Goal: Information Seeking & Learning: Learn about a topic

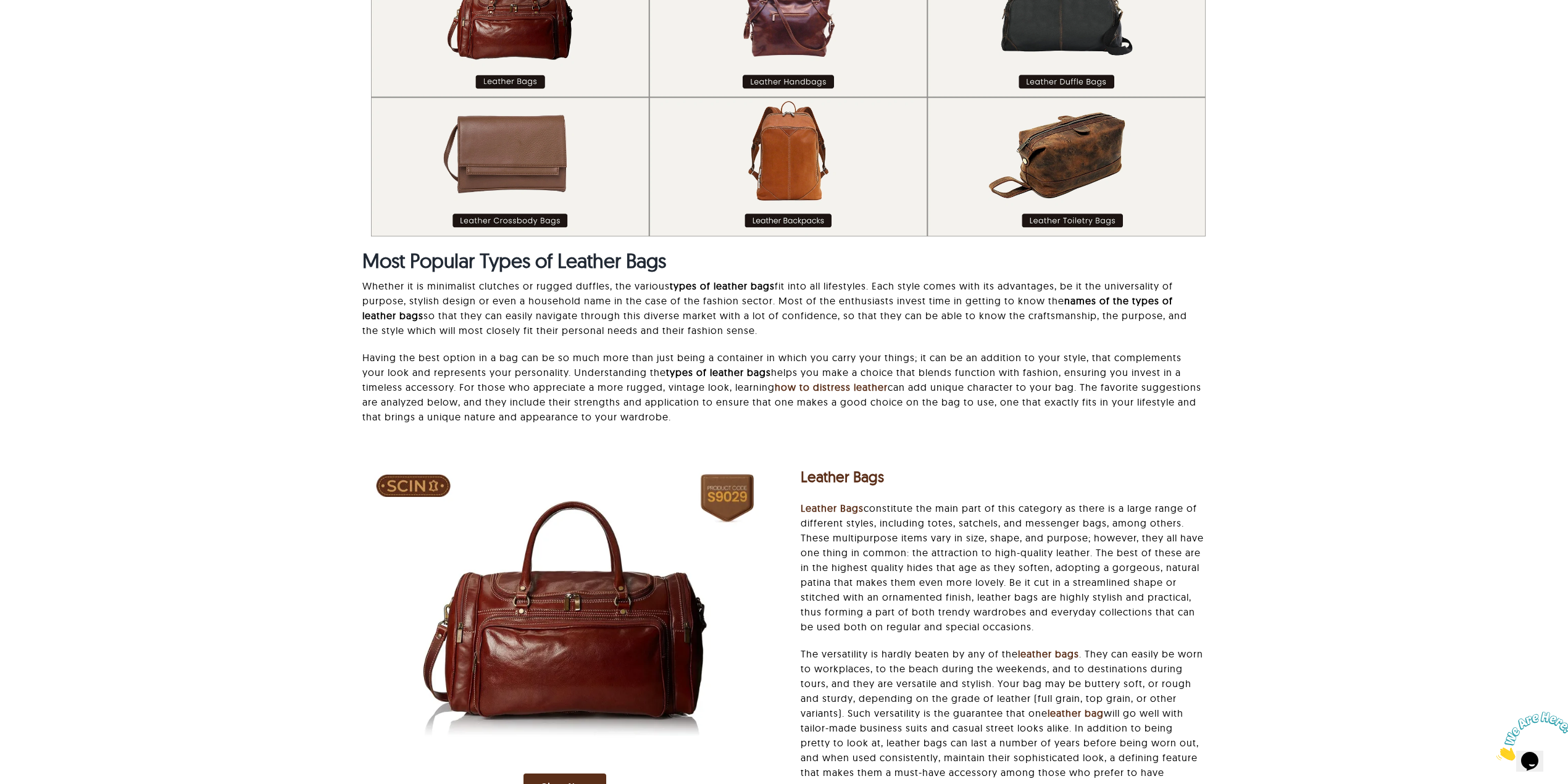
scroll to position [494, 0]
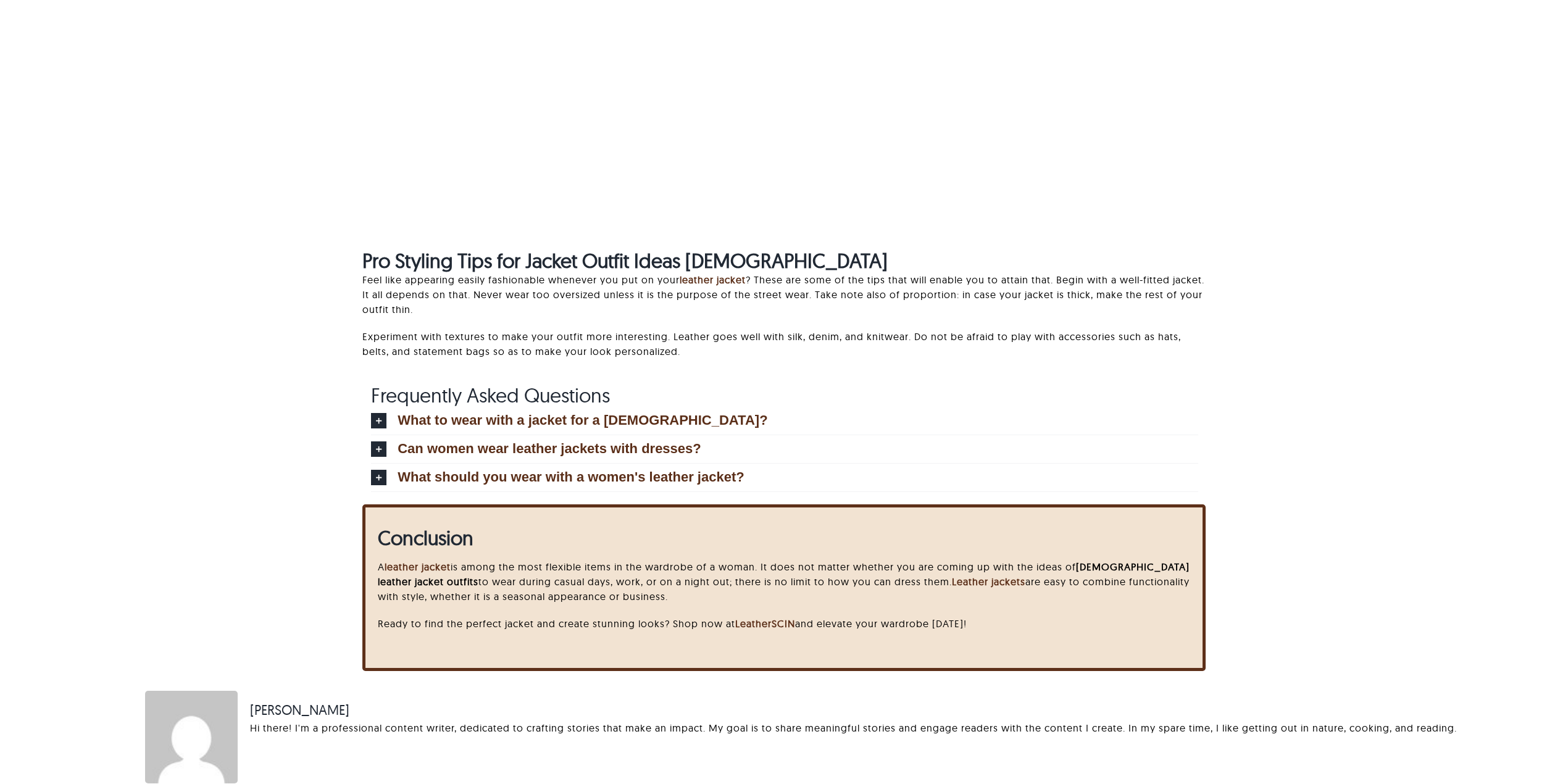
scroll to position [2728, 0]
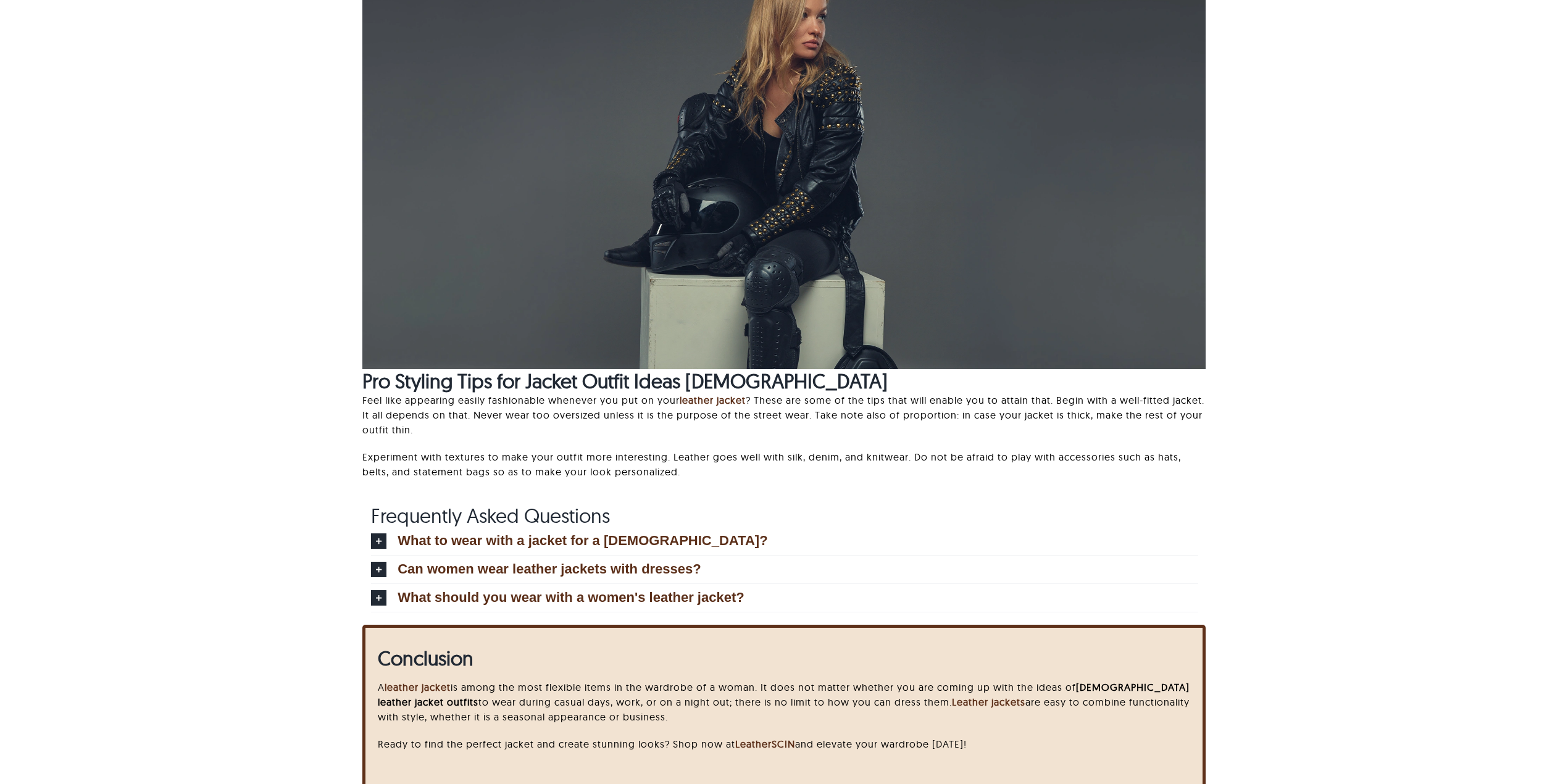
click at [419, 517] on span "Frequently Asked Questions" at bounding box center [490, 515] width 239 height 25
click at [423, 524] on span "Frequently Asked Questions" at bounding box center [490, 515] width 239 height 25
click at [426, 534] on span "What to wear with a jacket for a female?" at bounding box center [582, 540] width 370 height 14
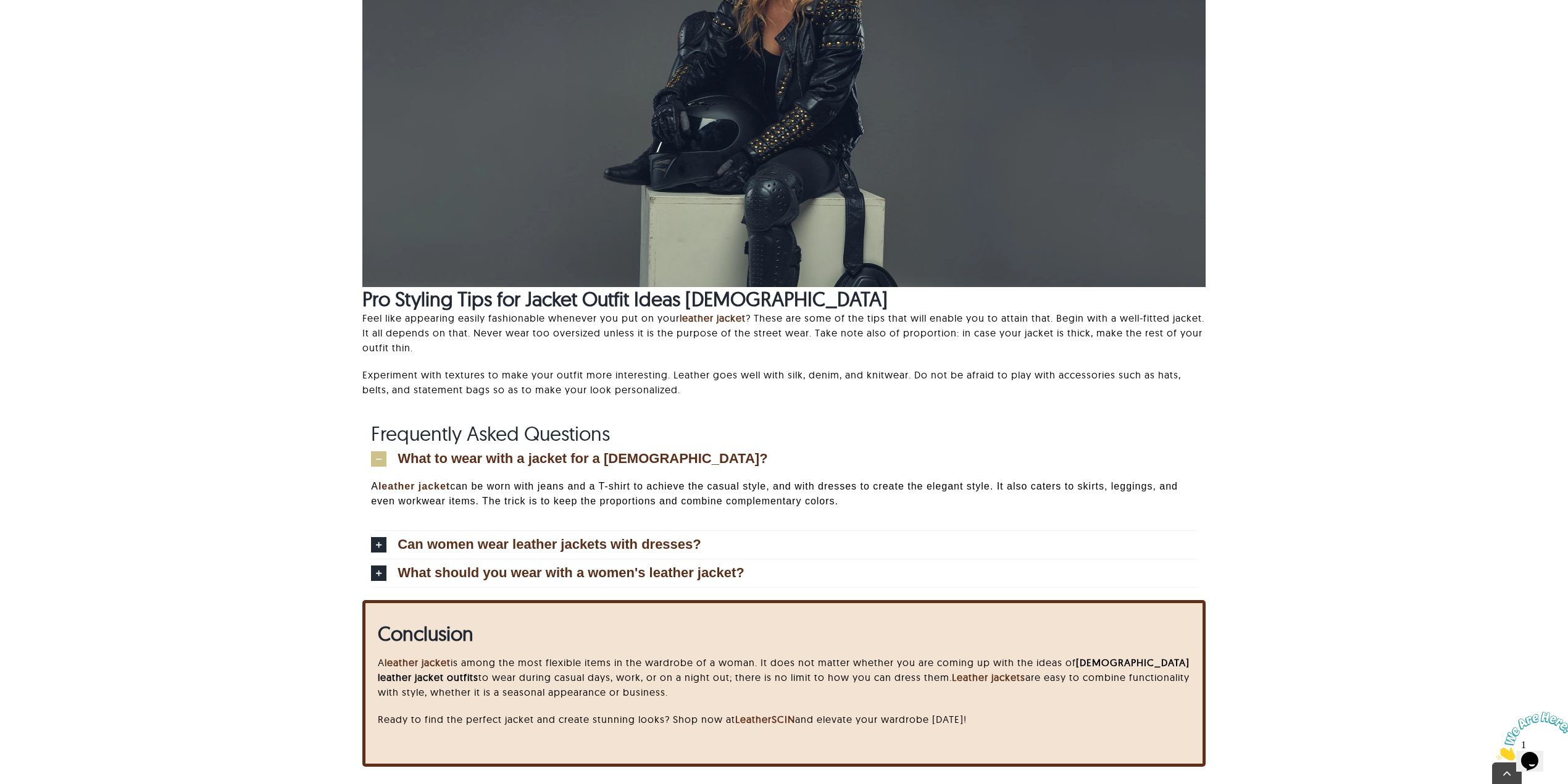
scroll to position [0, 0]
drag, startPoint x: 731, startPoint y: 431, endPoint x: 703, endPoint y: 455, distance: 36.9
click at [703, 455] on div "Frequently Asked Questions What to wear with a jacket for a female? A leather j…" at bounding box center [784, 504] width 827 height 166
copy div "What to wear with a jacket for a female?"
click at [510, 497] on p "A leather jacket can be worn with jeans and a T-shirt to achieve the casual sty…" at bounding box center [784, 494] width 827 height 30
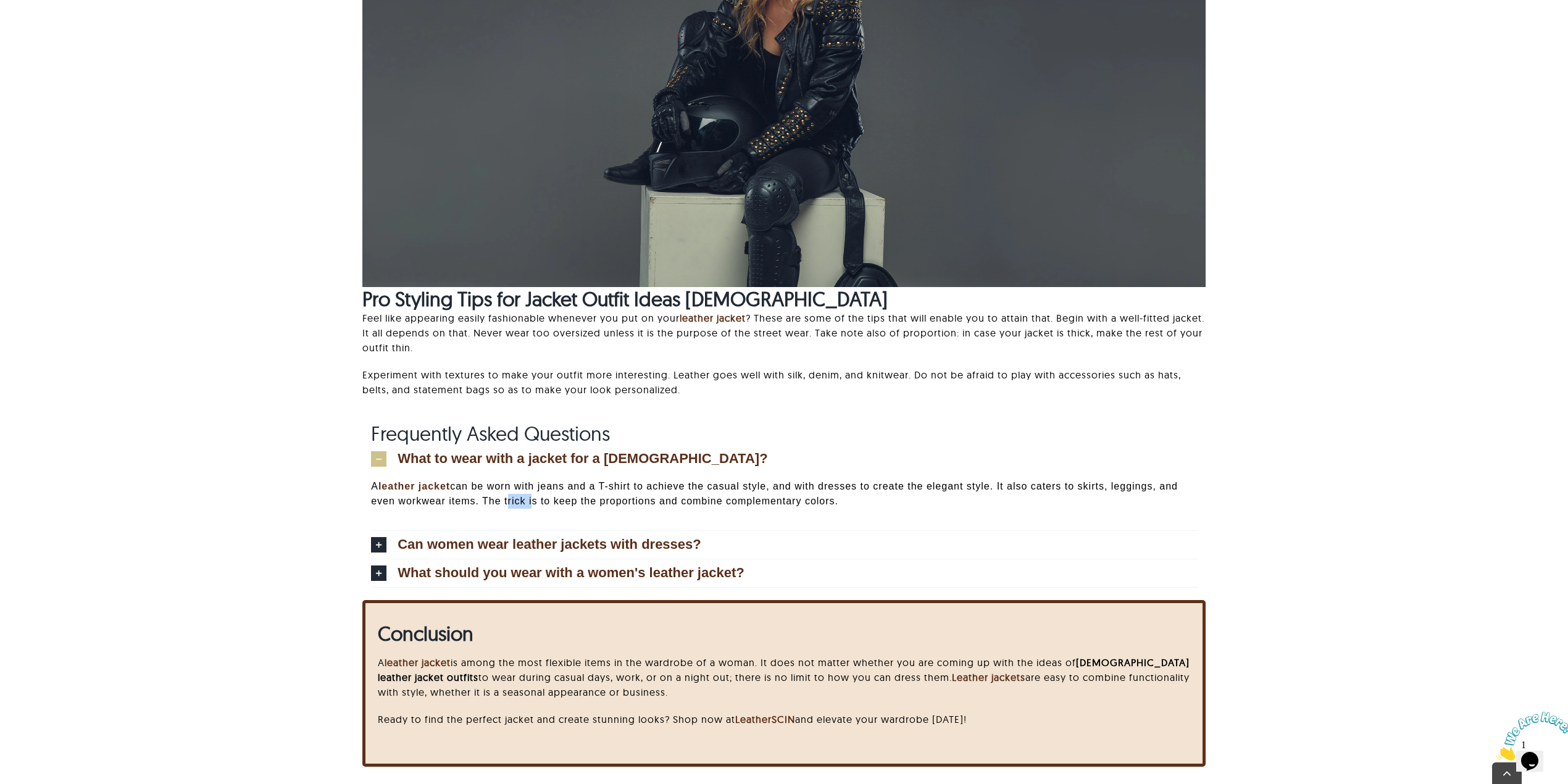
click at [510, 497] on p "A leather jacket can be worn with jeans and a T-shirt to achieve the casual sty…" at bounding box center [784, 494] width 827 height 30
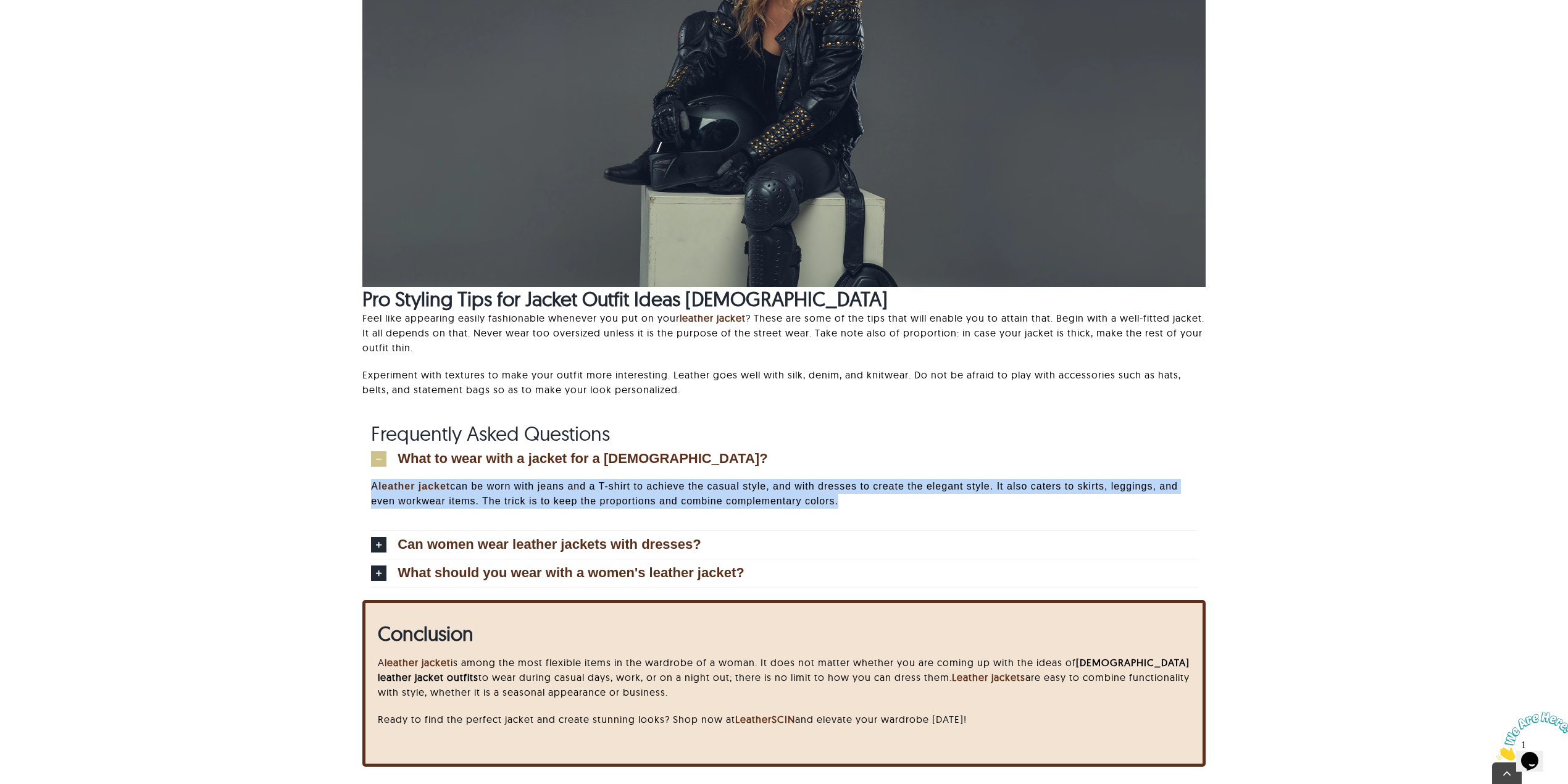
click at [510, 497] on p "A leather jacket can be worn with jeans and a T-shirt to achieve the casual sty…" at bounding box center [784, 494] width 827 height 30
copy div "A leather jacket can be worn with jeans and a T-shirt to achieve the casual sty…"
click at [410, 538] on span "Can women wear leather jackets with dresses?" at bounding box center [549, 544] width 303 height 14
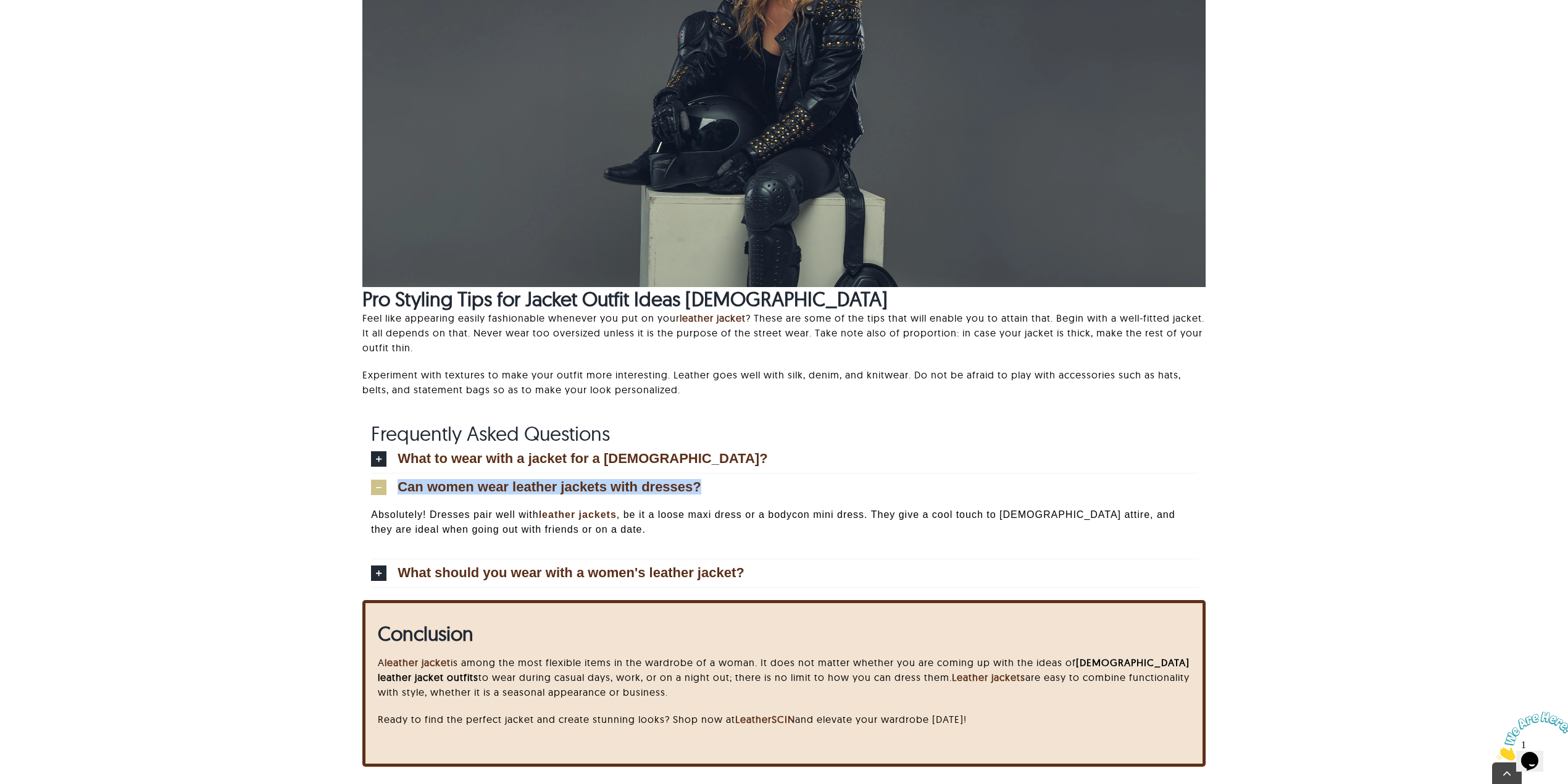
drag, startPoint x: 1240, startPoint y: 485, endPoint x: 396, endPoint y: 484, distance: 844.0
click at [396, 484] on div "Frequently Asked Questions What to wear with a jacket for a female? A leather j…" at bounding box center [784, 510] width 1438 height 178
copy span "Can women wear leather jackets with dresses?"
click at [415, 513] on p "Absolutely! Dresses pair well with leather jackets , be it a loose maxi dress o…" at bounding box center [784, 522] width 827 height 30
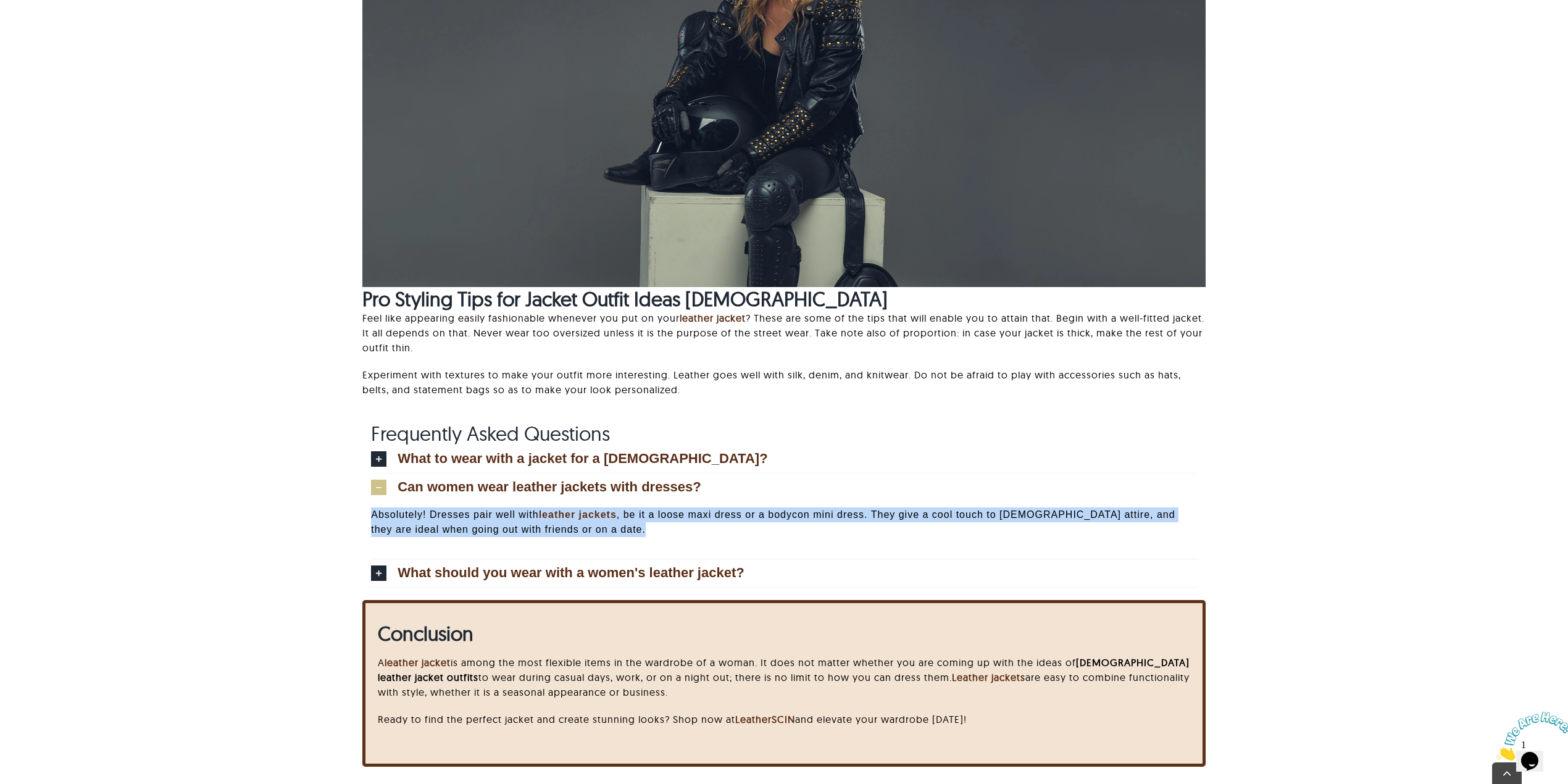
click at [415, 513] on p "Absolutely! Dresses pair well with leather jackets , be it a loose maxi dress o…" at bounding box center [784, 522] width 827 height 30
copy div "Absolutely! Dresses pair well with leather jackets , be it a loose maxi dress o…"
click at [551, 576] on span "What should you wear with a women's leather jacket?" at bounding box center [571, 573] width 346 height 14
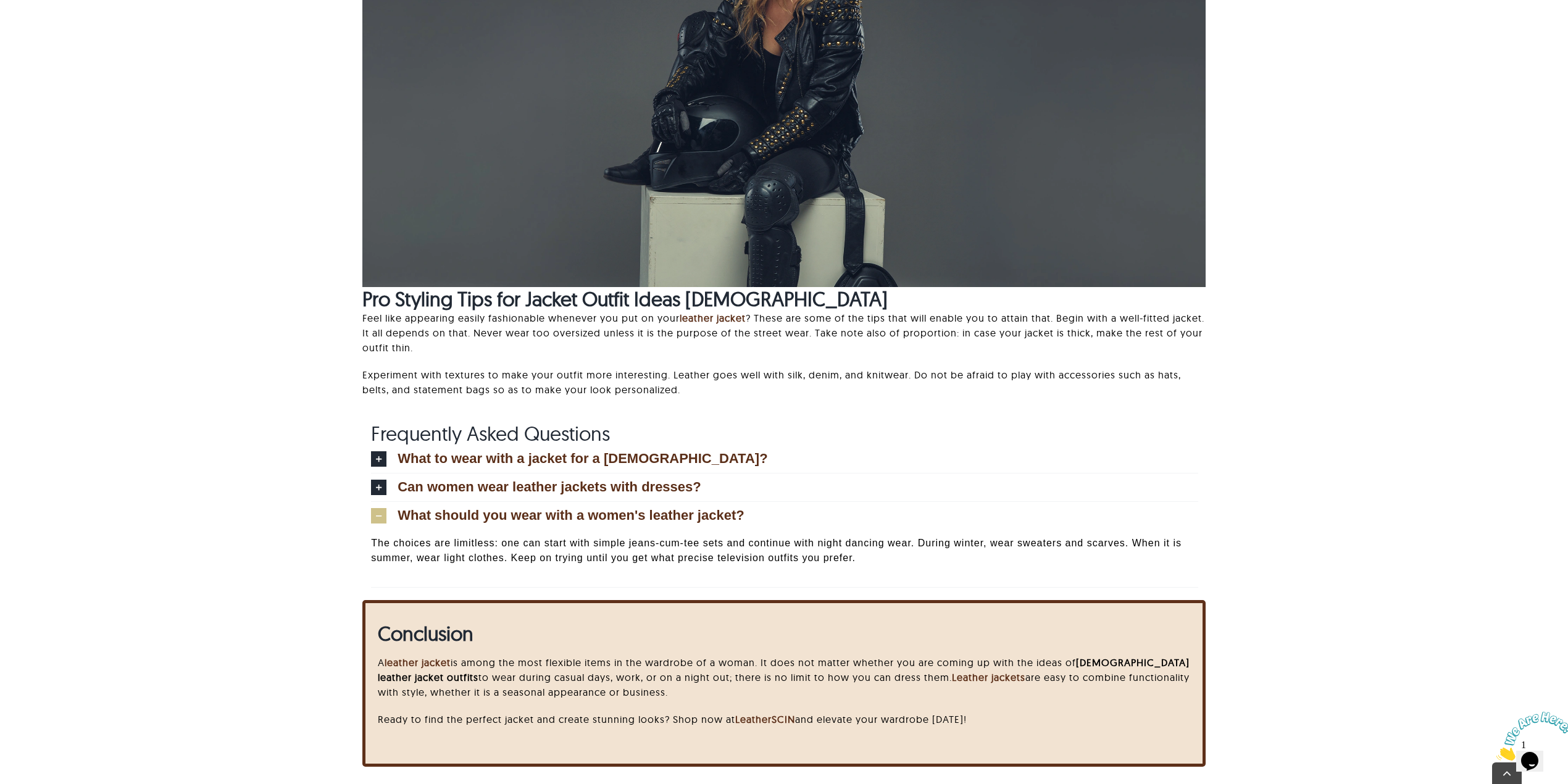
click at [1246, 510] on div "Frequently Asked Questions What to wear with a jacket for a female? A leather j…" at bounding box center [784, 510] width 1438 height 178
copy div "What should you wear with a women's leather jacket?"
click at [574, 539] on p "The choices are limitless: one can start with simple jeans-cum-tee sets and con…" at bounding box center [784, 550] width 827 height 30
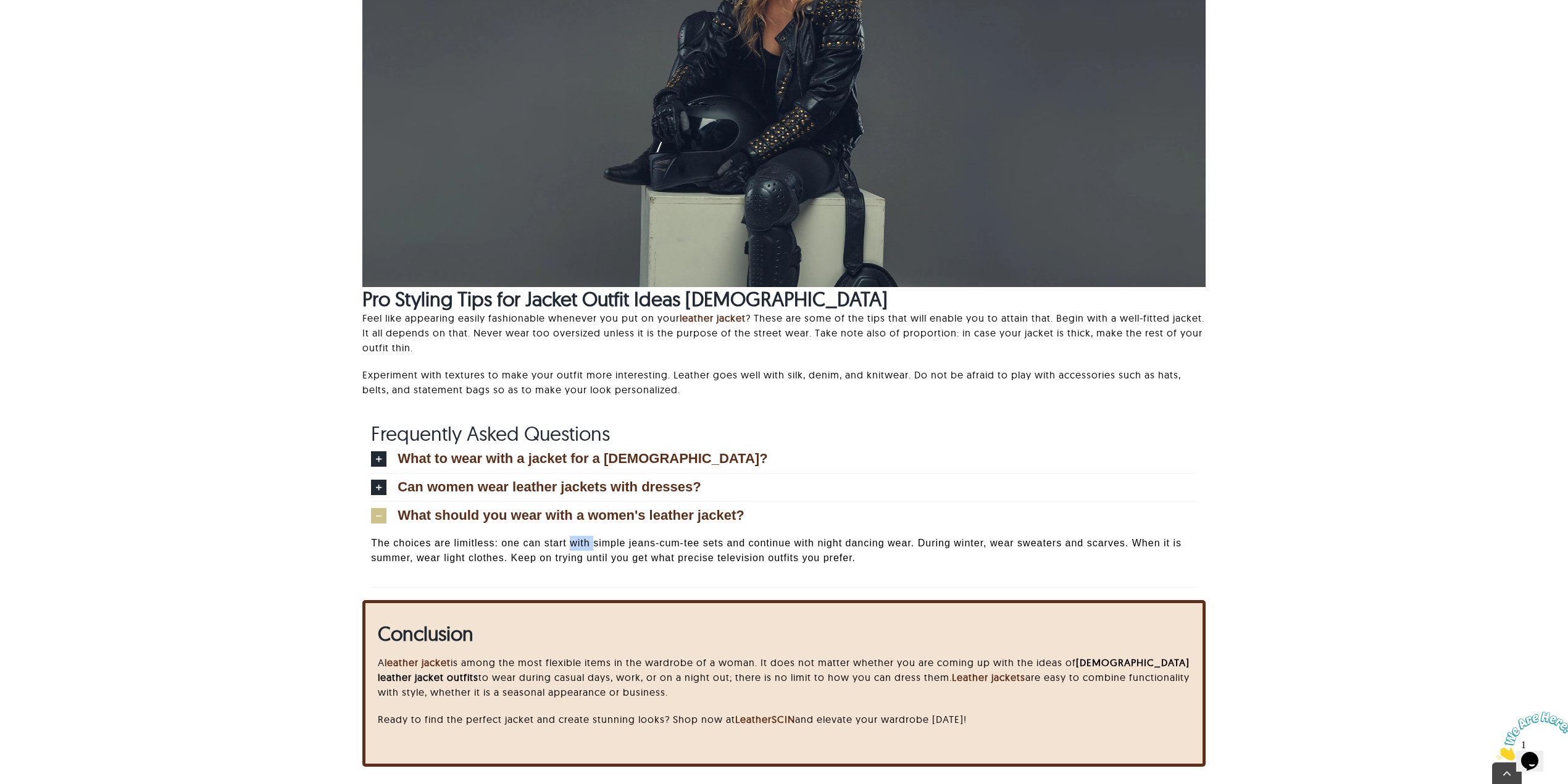
click at [574, 539] on p "The choices are limitless: one can start with simple jeans-cum-tee sets and con…" at bounding box center [784, 550] width 827 height 30
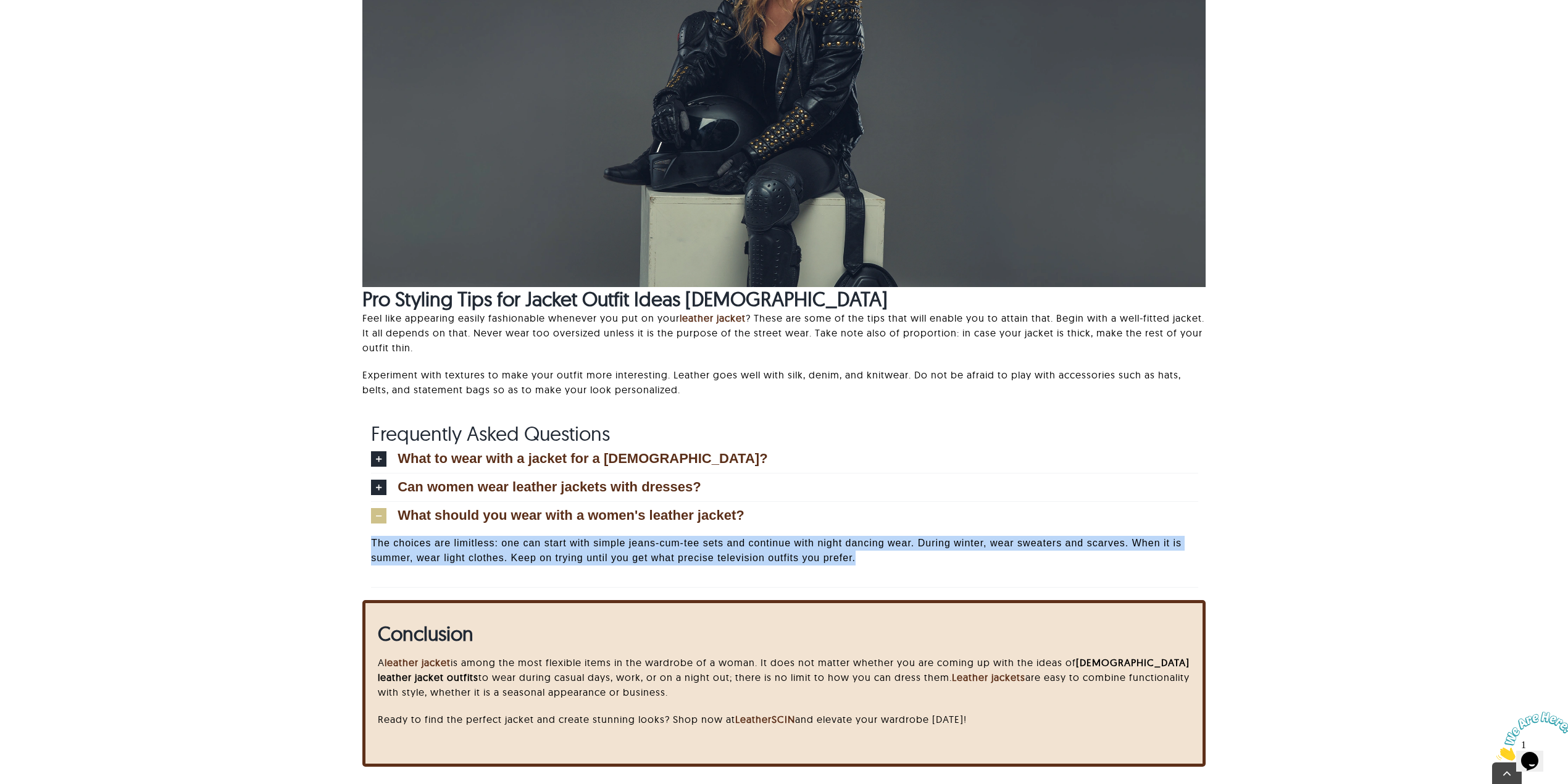
click at [574, 539] on p "The choices are limitless: one can start with simple jeans-cum-tee sets and con…" at bounding box center [784, 550] width 827 height 30
copy div "The choices are limitless: one can start with simple jeans-cum-tee sets and con…"
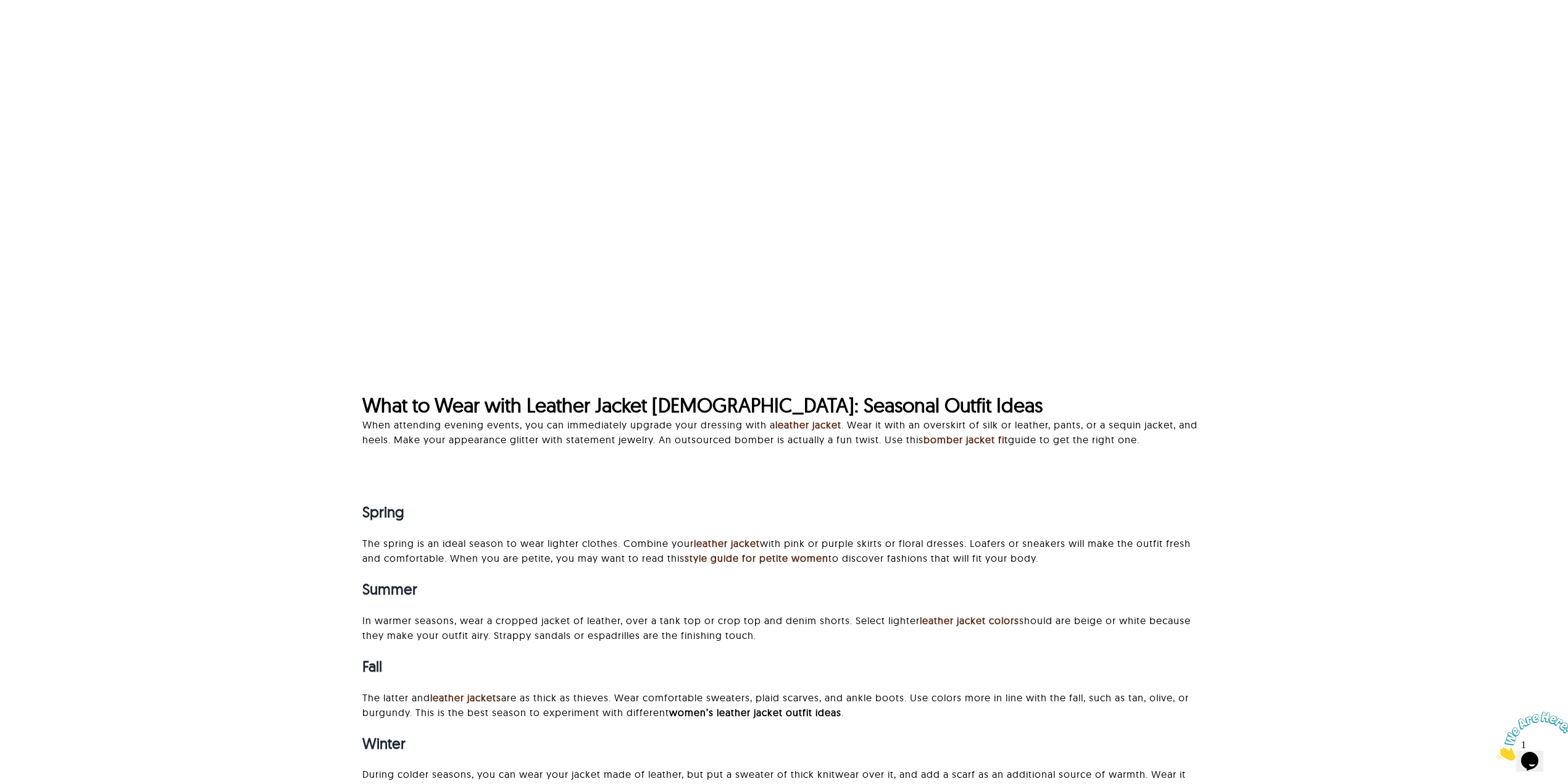
scroll to position [1397, 0]
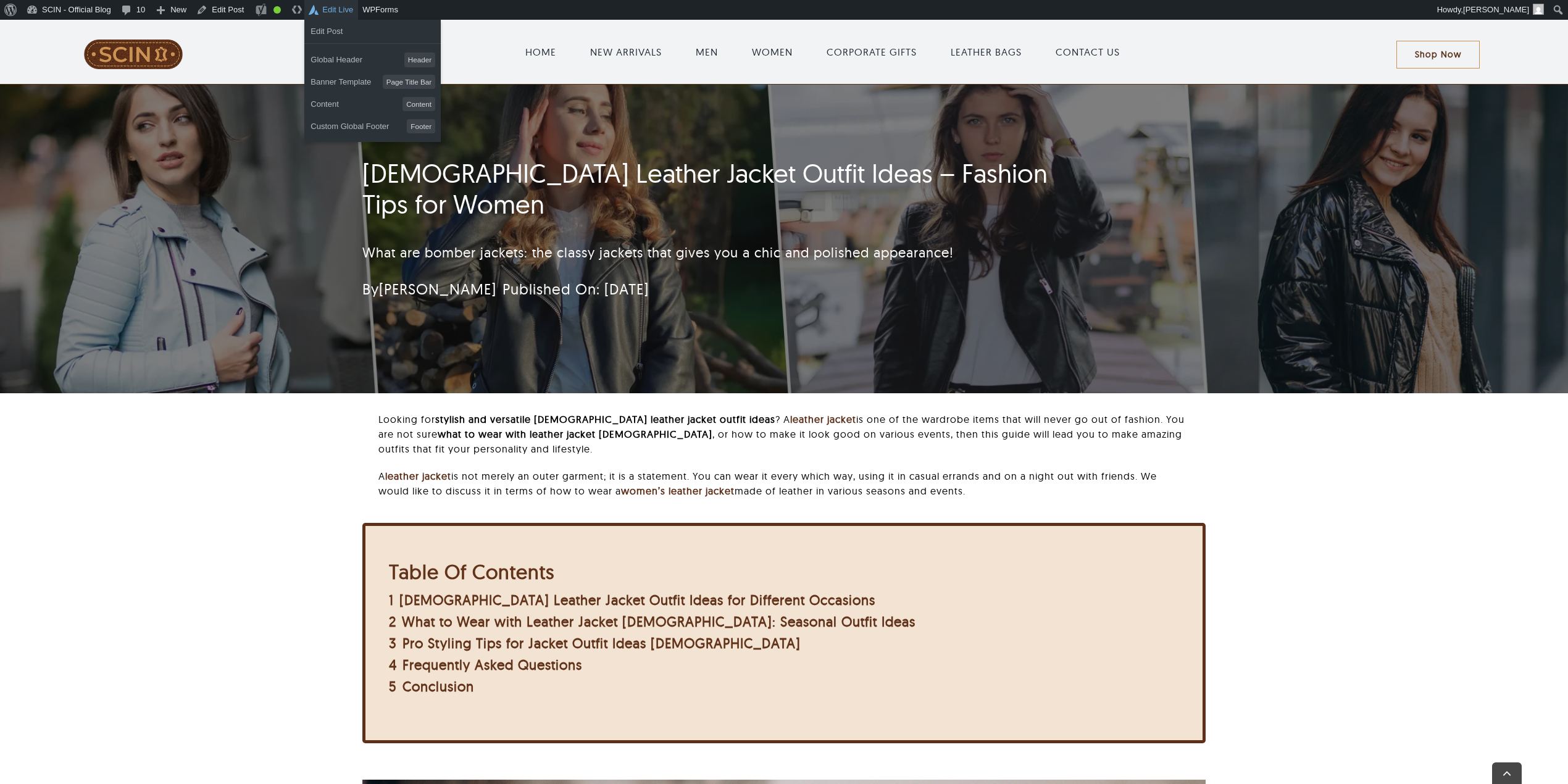
scroll to position [855, 0]
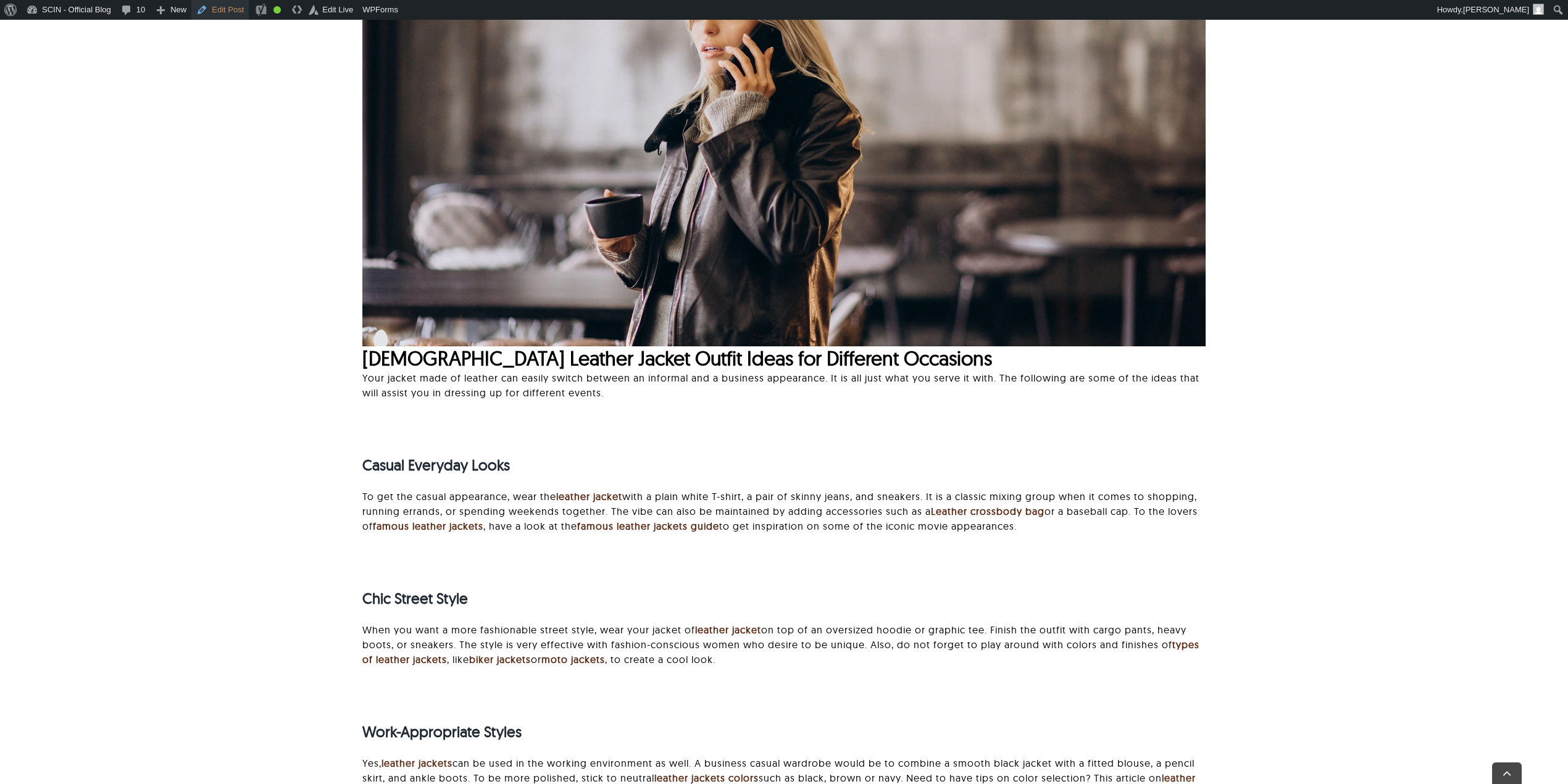
click at [230, 10] on link "Edit Post" at bounding box center [219, 9] width 57 height 20
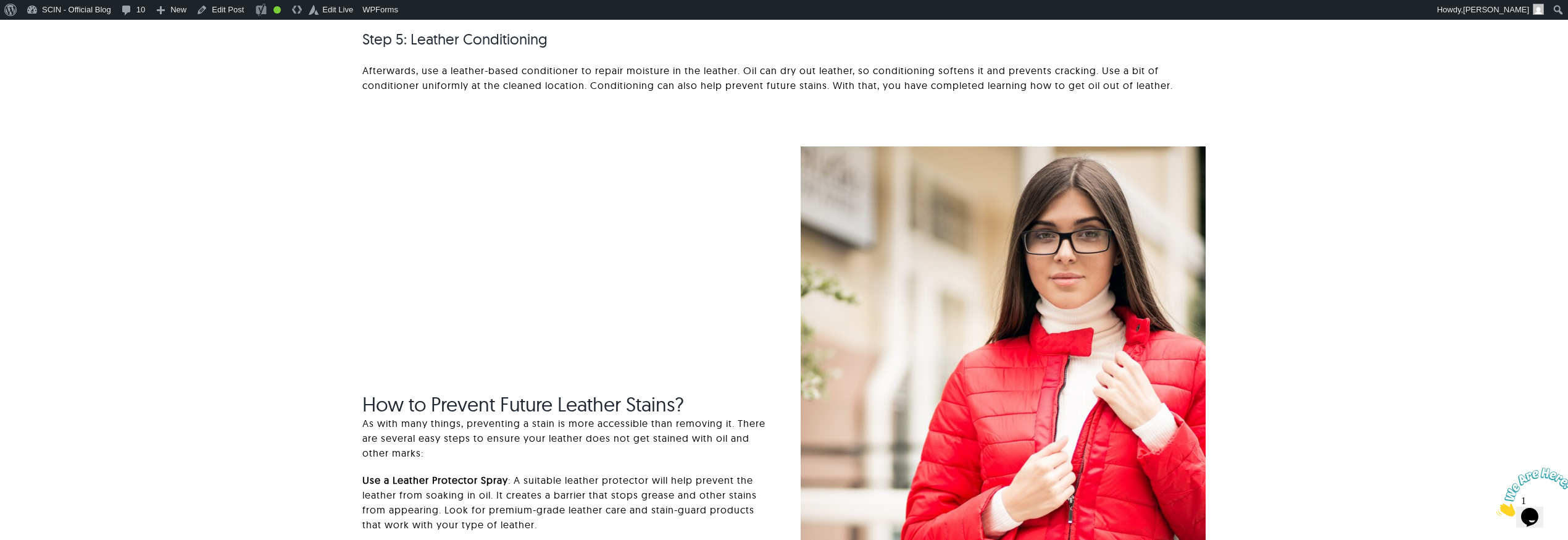
scroll to position [4301, 0]
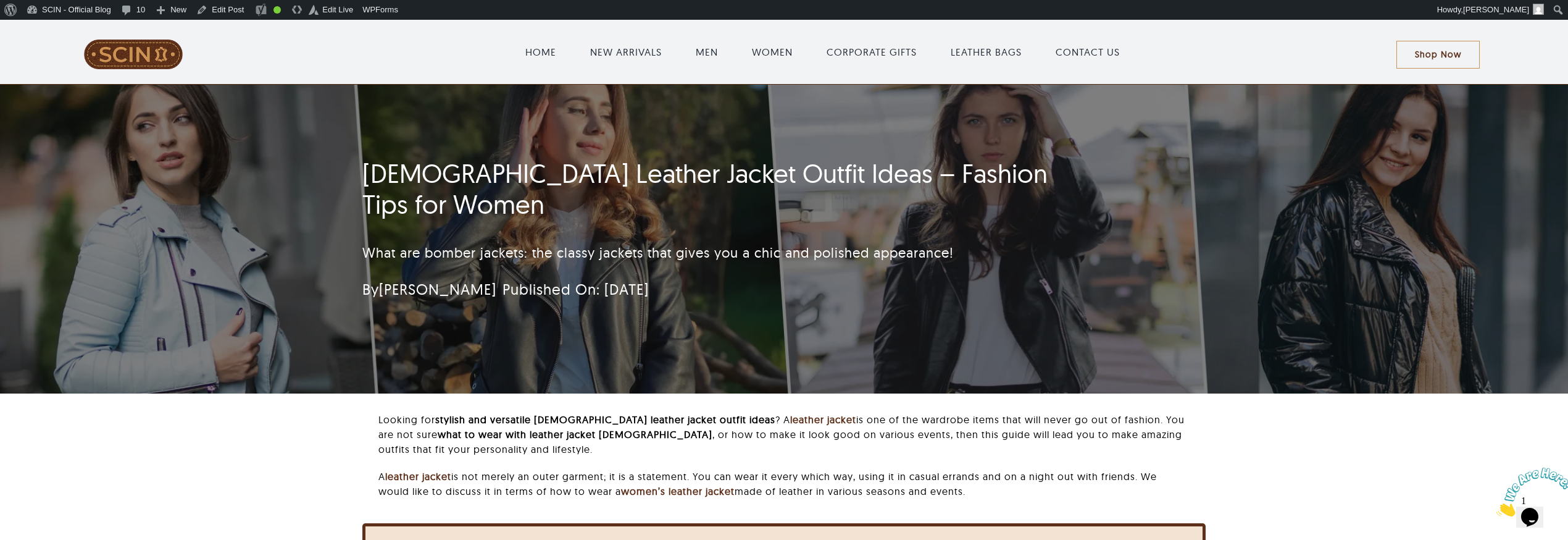
click at [245, 140] on div "[DEMOGRAPHIC_DATA] Leather Jacket Outfit Ideas – Fashion Tips for Women What ar…" at bounding box center [784, 239] width 1568 height 309
click at [501, 156] on div "[DEMOGRAPHIC_DATA] Leather Jacket Outfit Ideas – Fashion Tips for Women What ar…" at bounding box center [784, 239] width 877 height 309
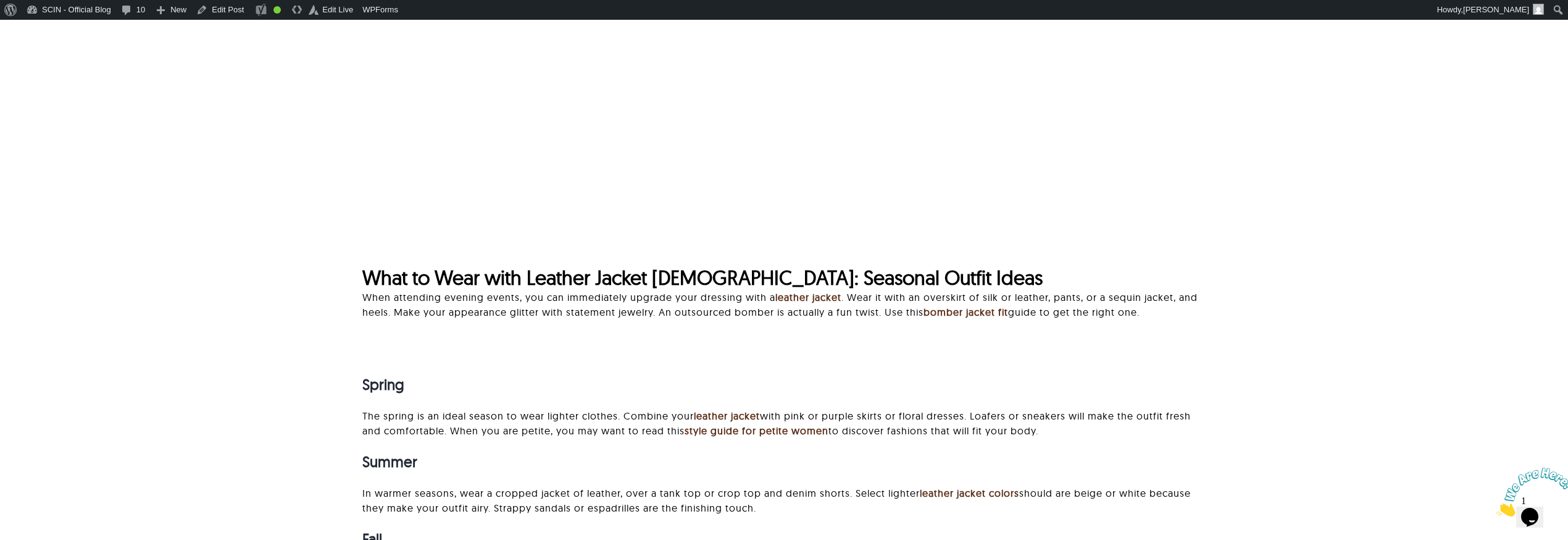
scroll to position [1812, 0]
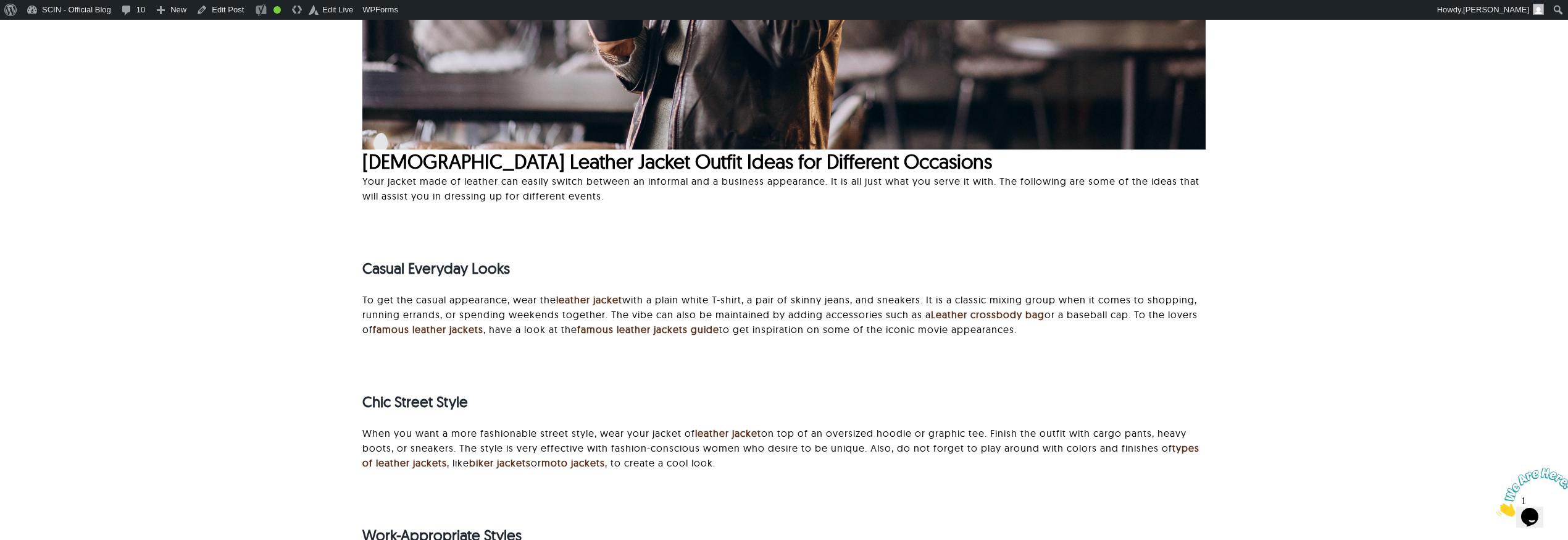
scroll to position [772, 0]
